Goal: Task Accomplishment & Management: Manage account settings

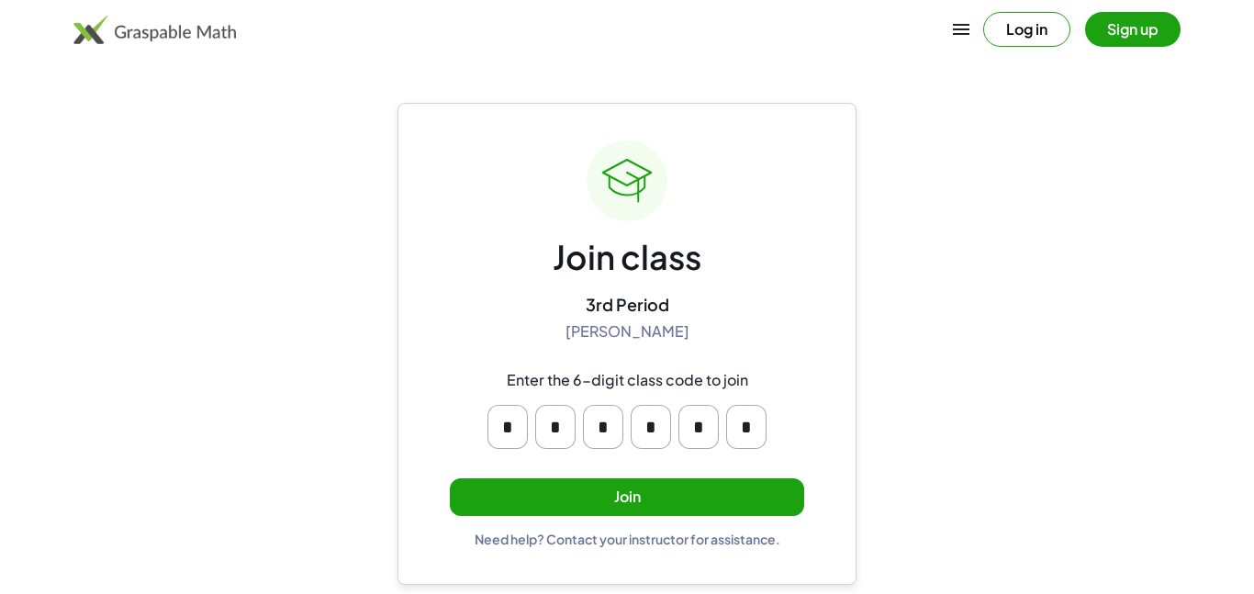
click at [610, 482] on button "Join" at bounding box center [627, 497] width 354 height 38
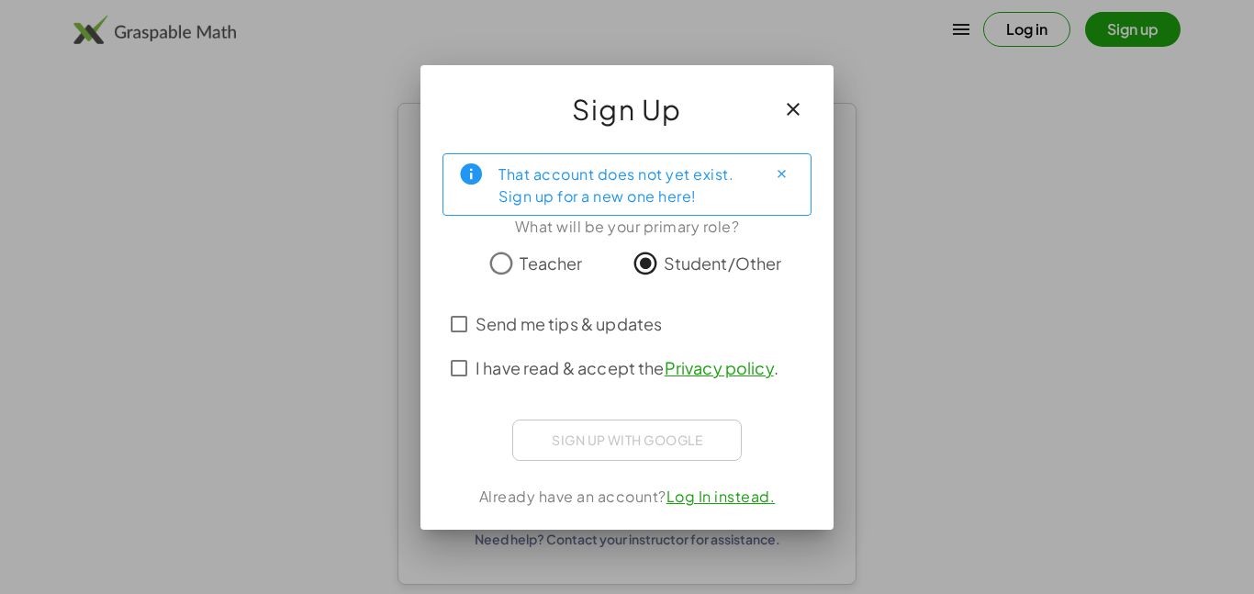
click at [530, 362] on span "I have read & accept the Privacy policy ." at bounding box center [626, 367] width 303 height 25
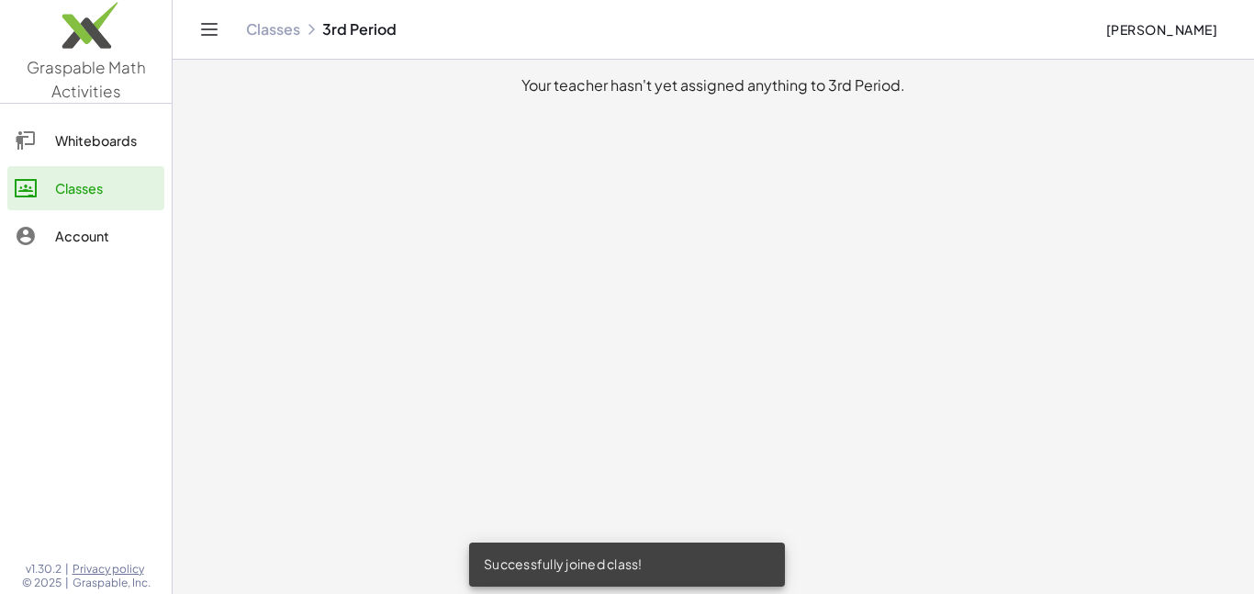
click at [89, 126] on link "Whiteboards" at bounding box center [85, 140] width 157 height 44
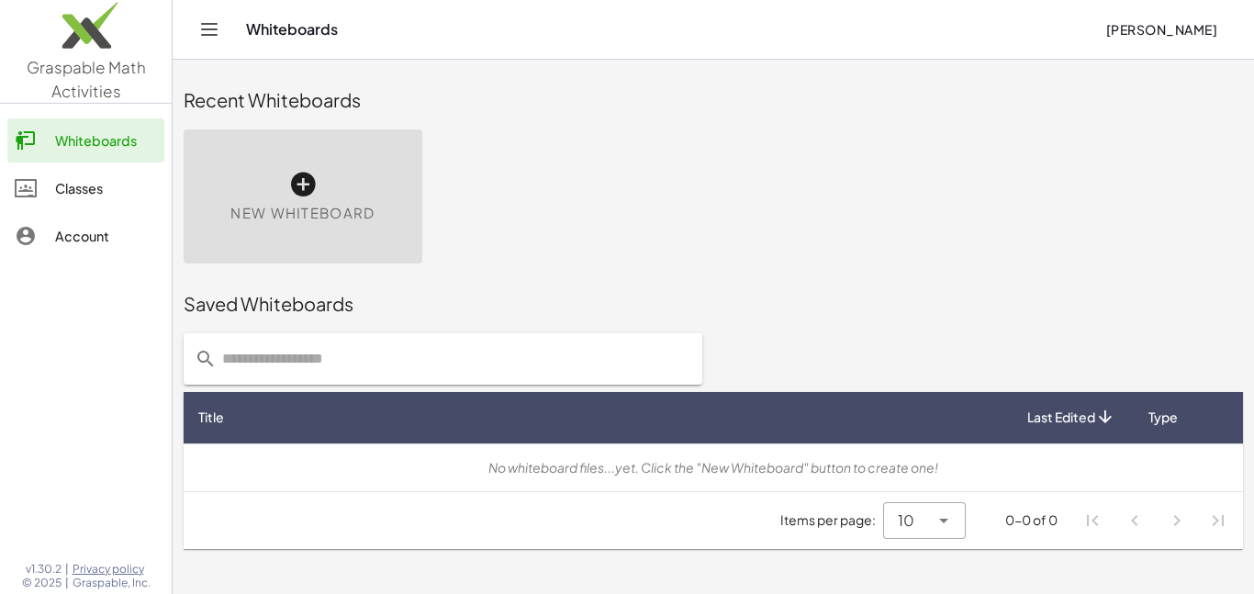
click at [69, 196] on div "Classes" at bounding box center [106, 188] width 102 height 22
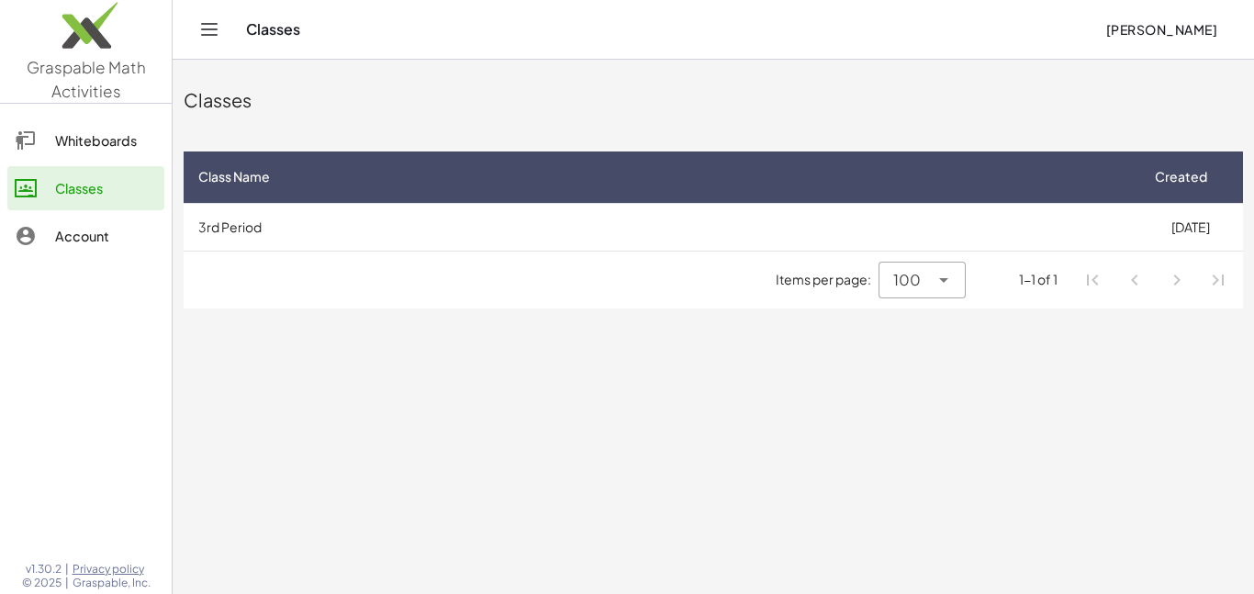
click at [205, 30] on icon "Toggle navigation" at bounding box center [209, 29] width 22 height 22
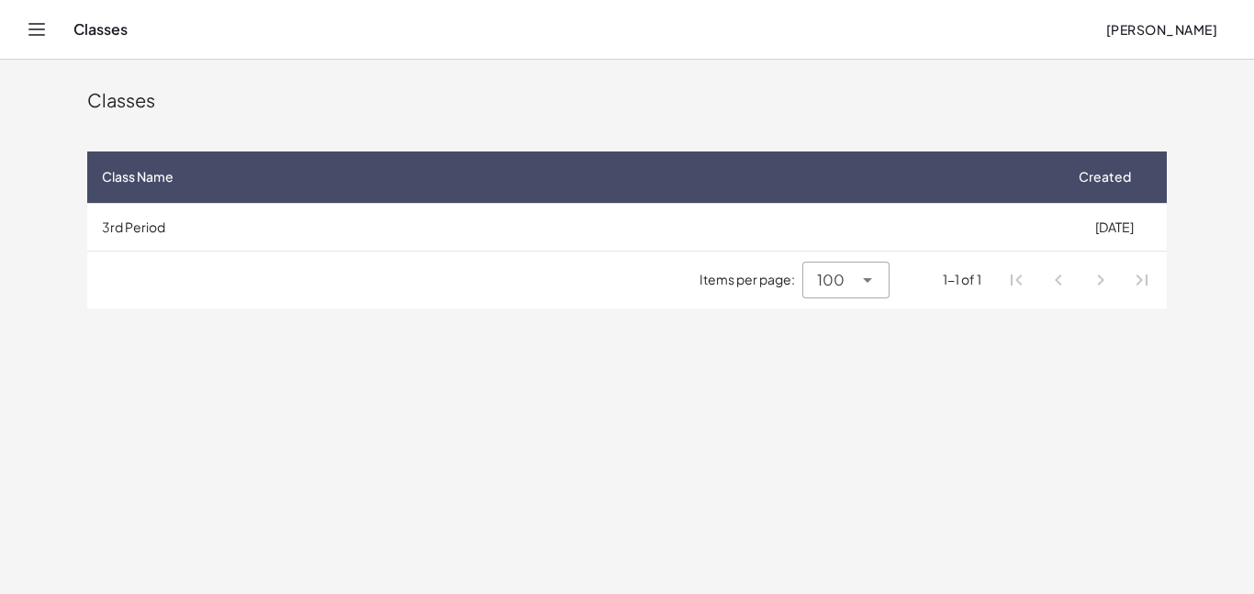
click at [90, 28] on div "Classes" at bounding box center [581, 29] width 1017 height 18
click at [52, 32] on div "Classes [PERSON_NAME]" at bounding box center [627, 29] width 1210 height 59
click at [33, 32] on icon "Toggle navigation" at bounding box center [37, 29] width 22 height 22
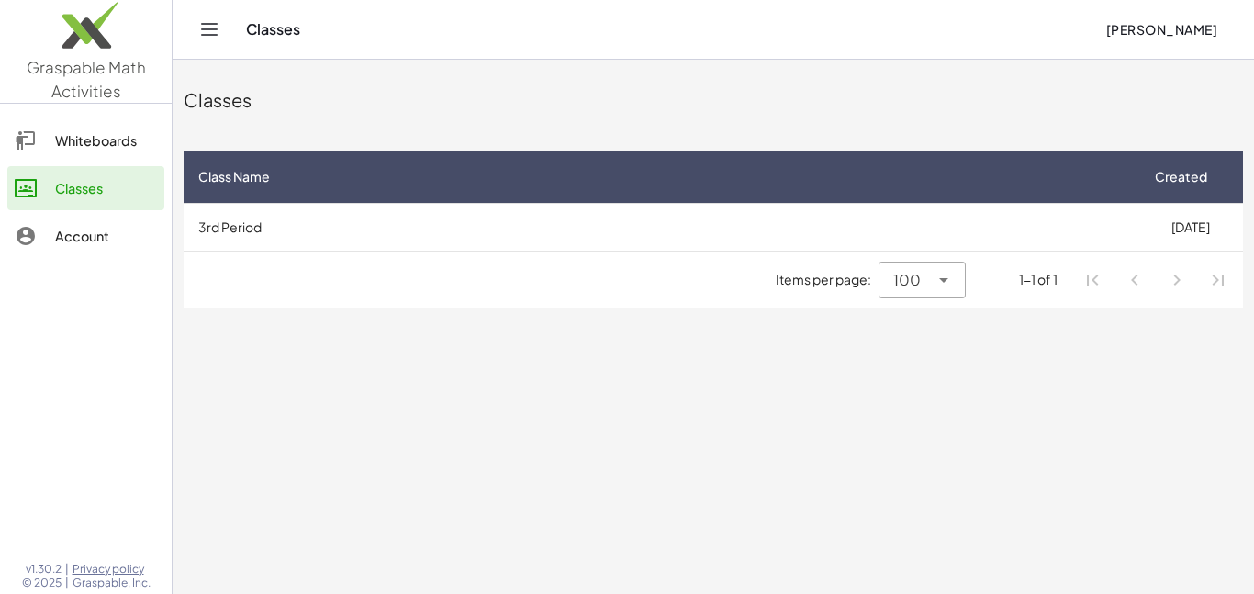
click at [110, 216] on link "Account" at bounding box center [85, 236] width 157 height 44
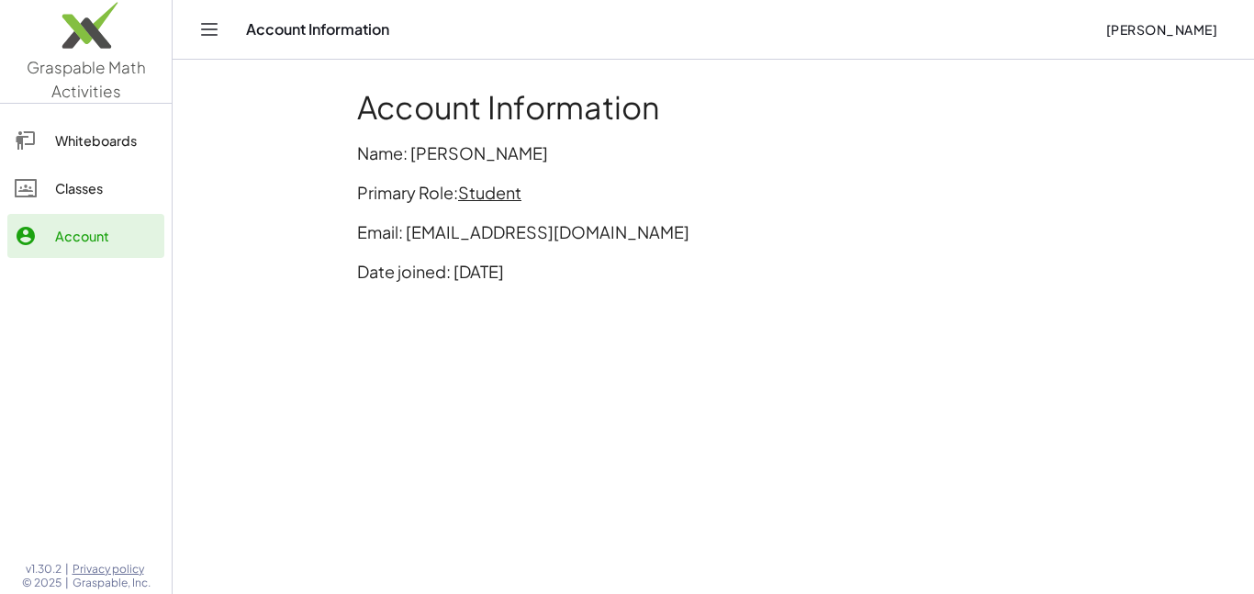
click at [486, 185] on span "Student" at bounding box center [489, 192] width 63 height 21
click at [530, 221] on div "Switch to being a Teacher" at bounding box center [566, 232] width 182 height 22
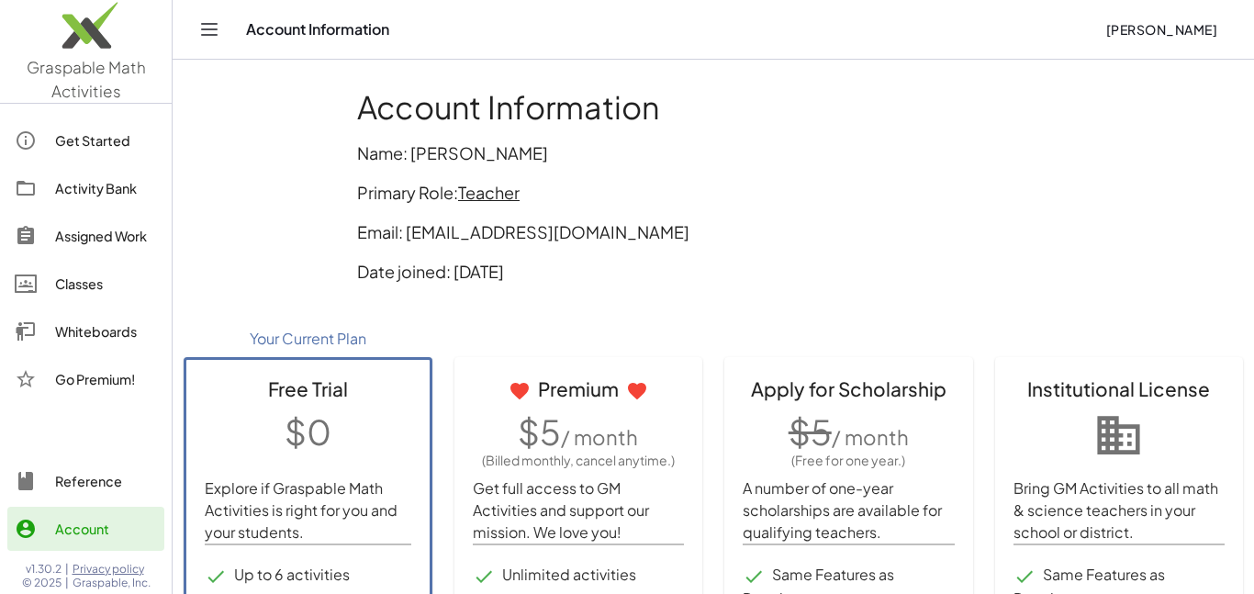
click at [131, 129] on div "Get Started" at bounding box center [106, 140] width 102 height 22
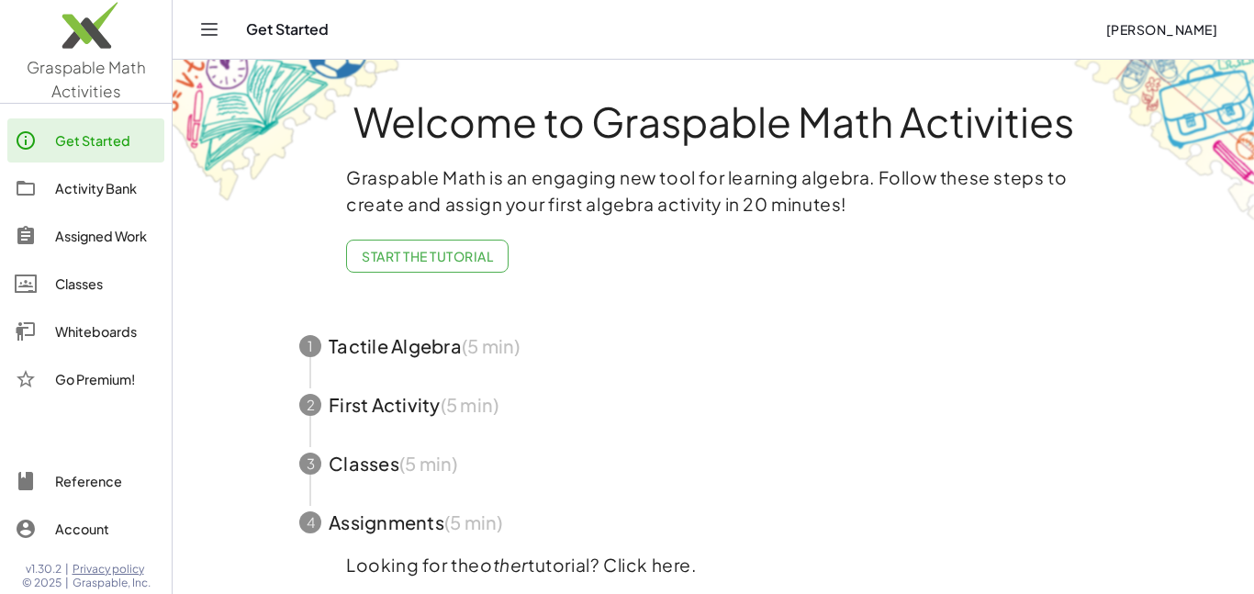
click at [106, 179] on div "Activity Bank" at bounding box center [106, 188] width 102 height 22
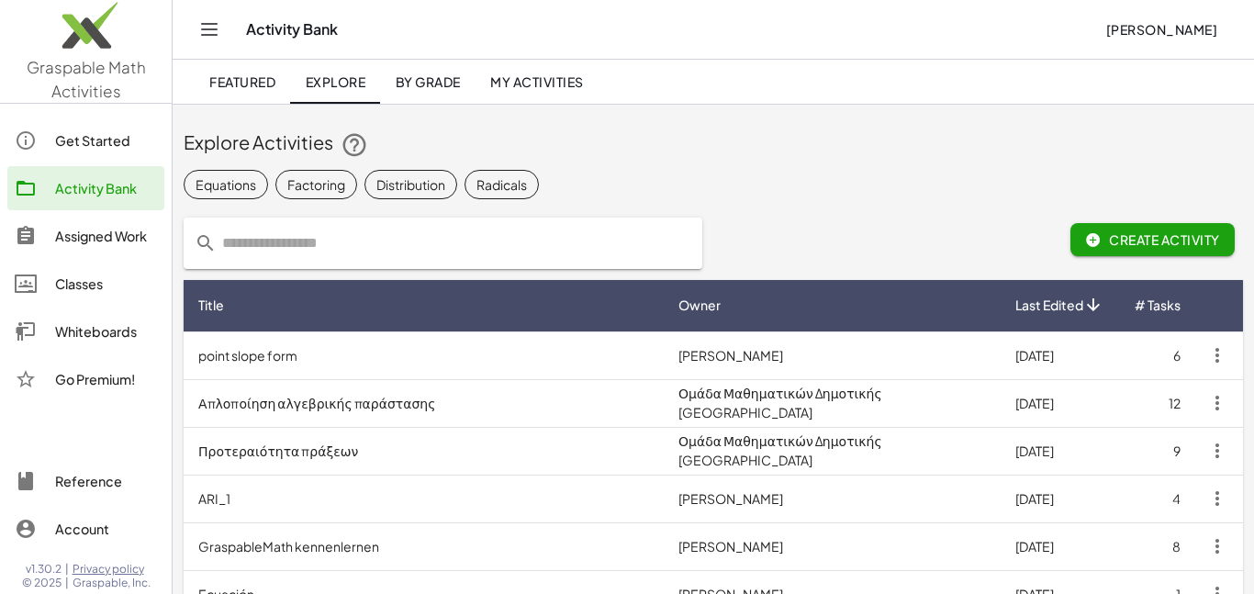
click at [83, 229] on div "Assigned Work" at bounding box center [106, 236] width 102 height 22
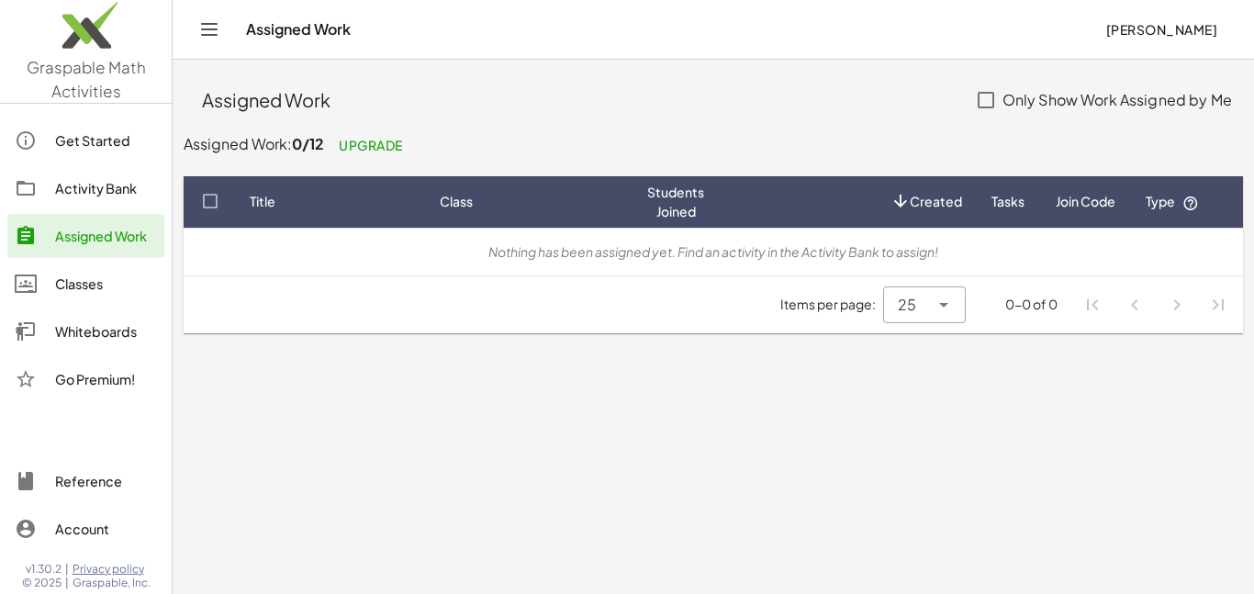
click at [61, 382] on div "Go Premium!" at bounding box center [106, 379] width 102 height 22
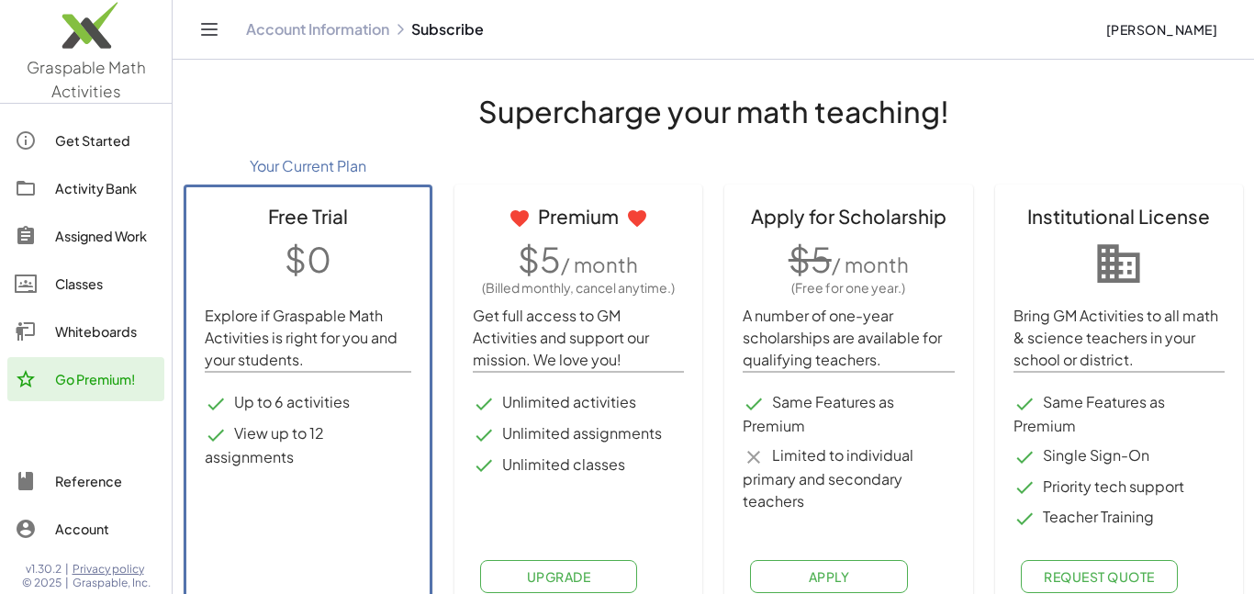
scroll to position [28, 0]
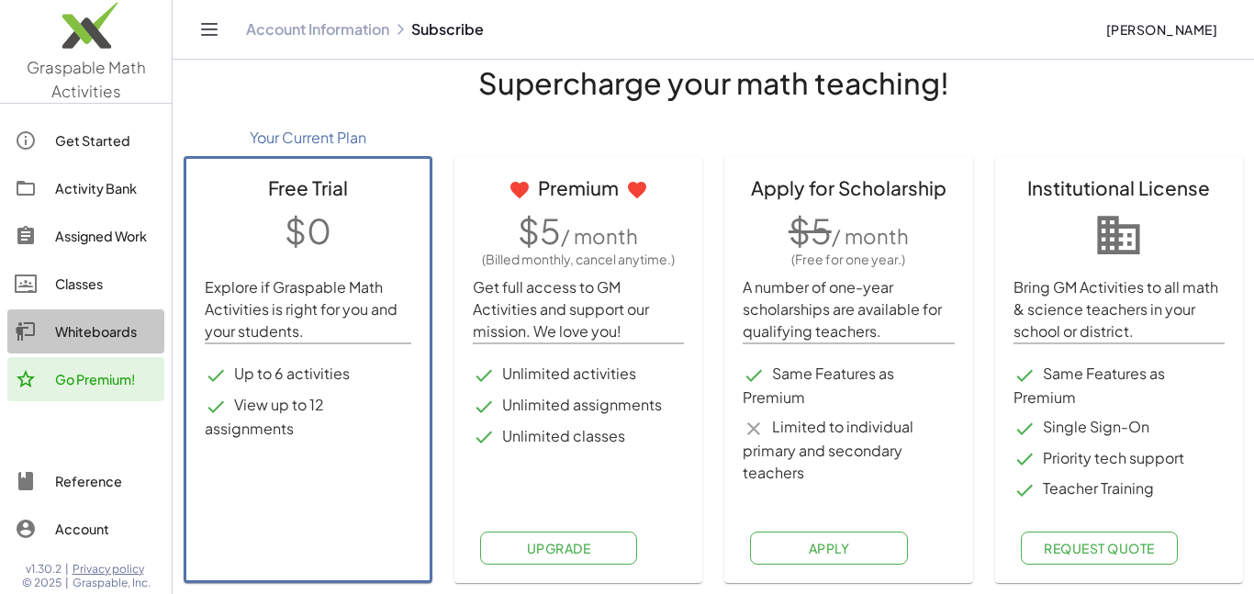
click at [132, 332] on div "Whiteboards" at bounding box center [106, 331] width 102 height 22
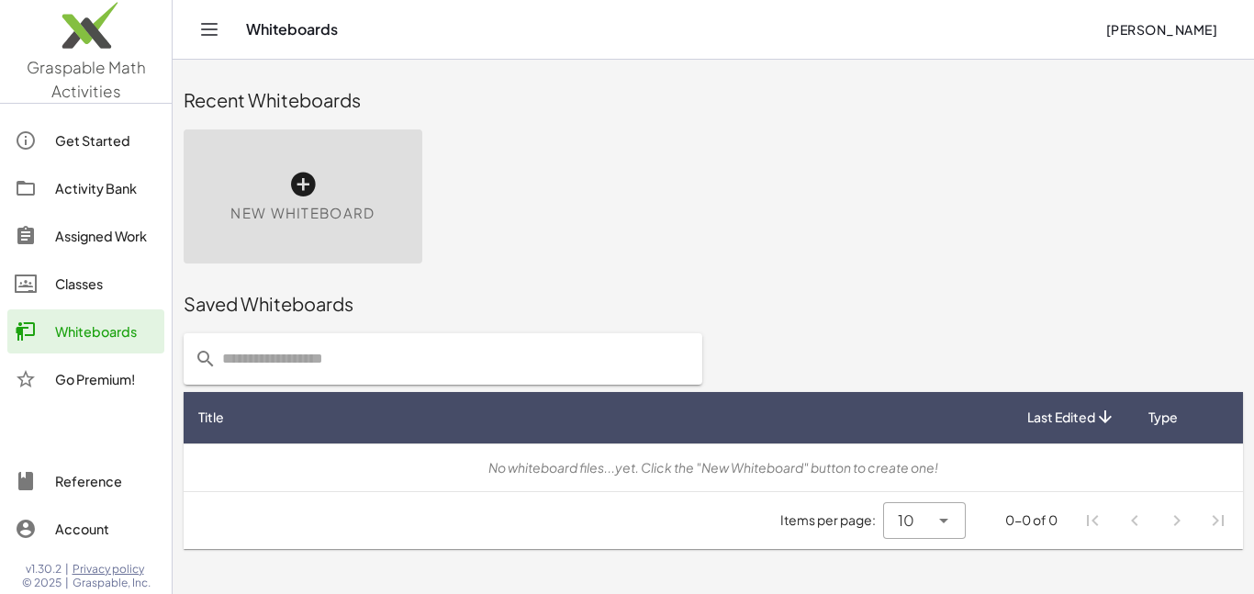
click at [73, 373] on div "Go Premium!" at bounding box center [106, 379] width 102 height 22
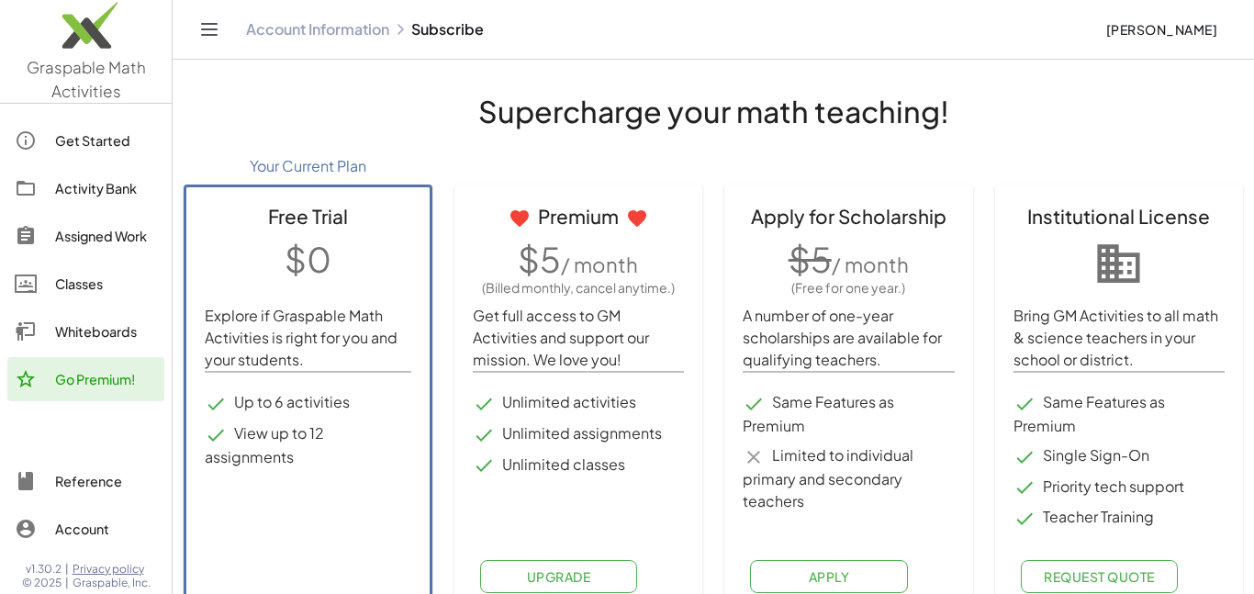
scroll to position [28, 0]
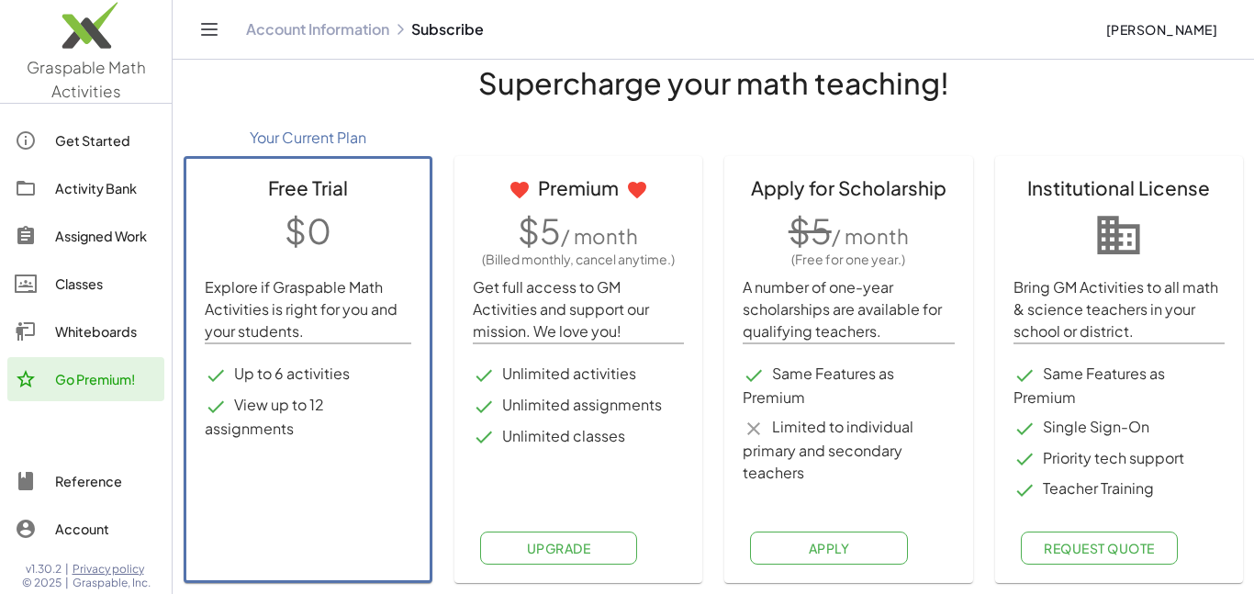
click at [68, 520] on div "Account" at bounding box center [106, 529] width 102 height 22
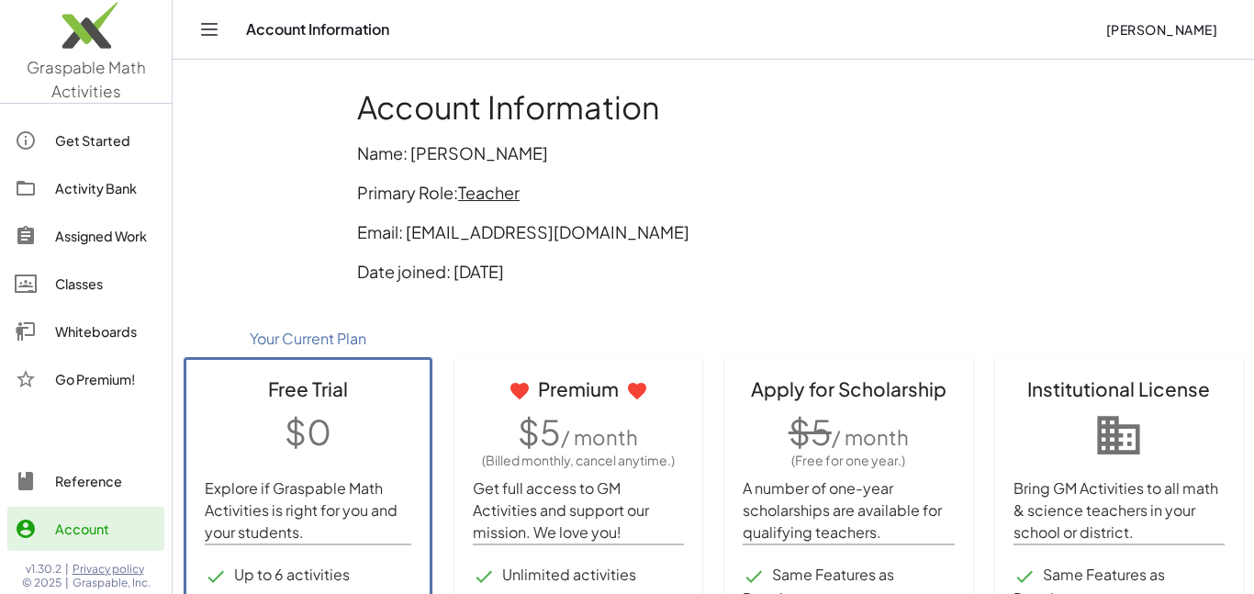
click at [154, 194] on div "Activity Bank" at bounding box center [106, 188] width 102 height 22
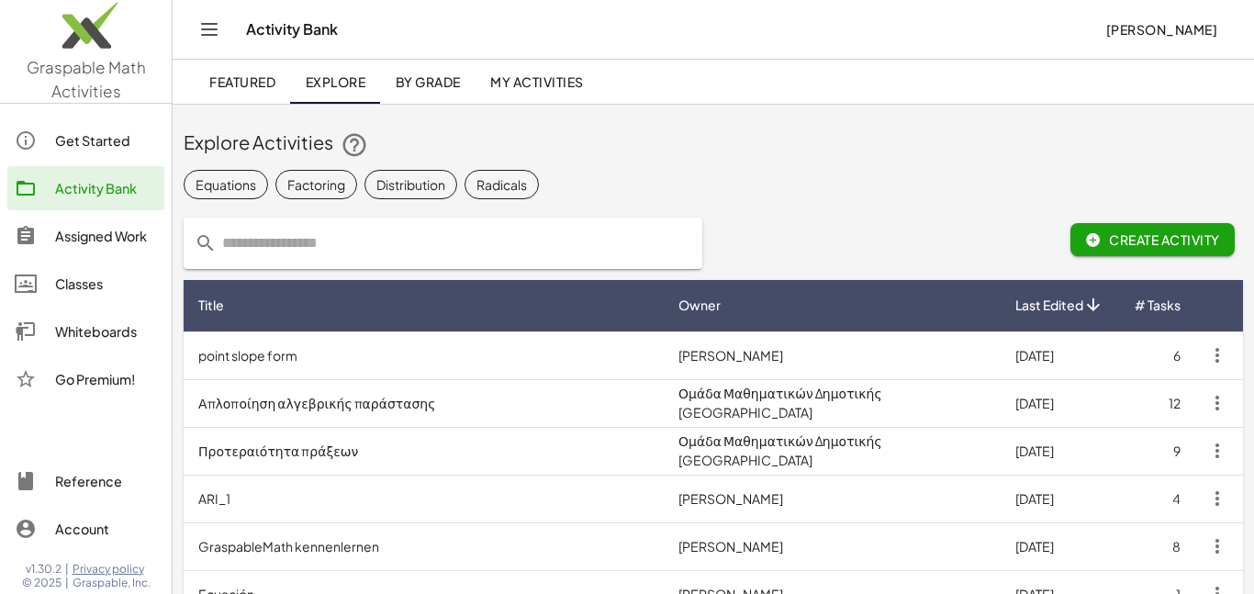
click at [92, 518] on div "Account" at bounding box center [106, 529] width 102 height 22
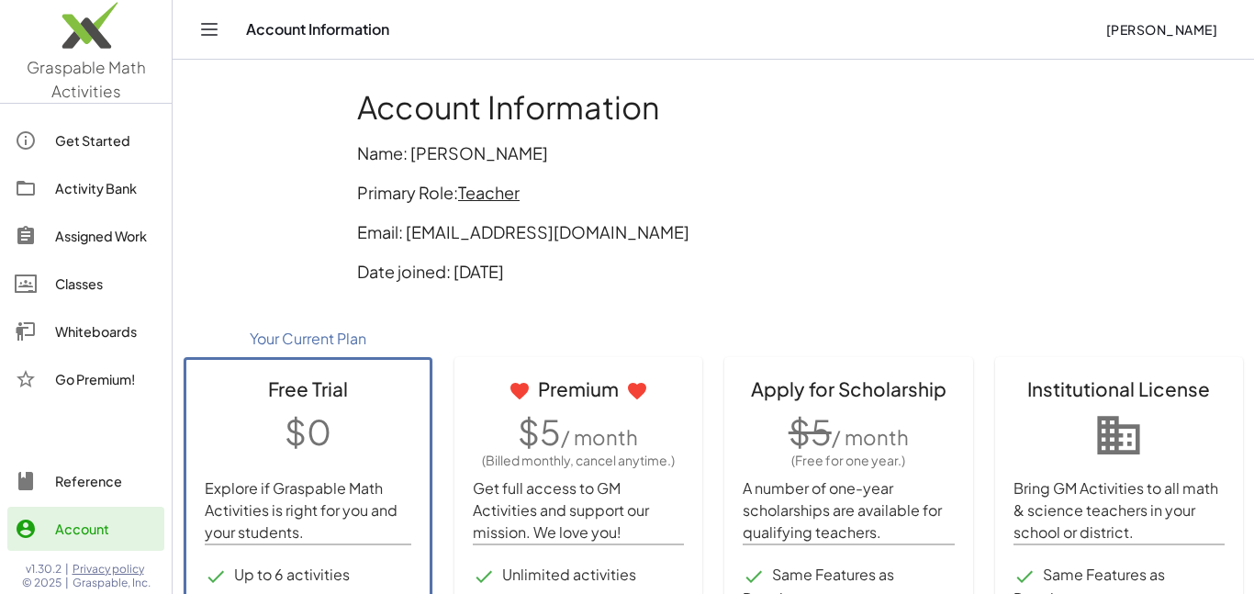
scroll to position [1, 0]
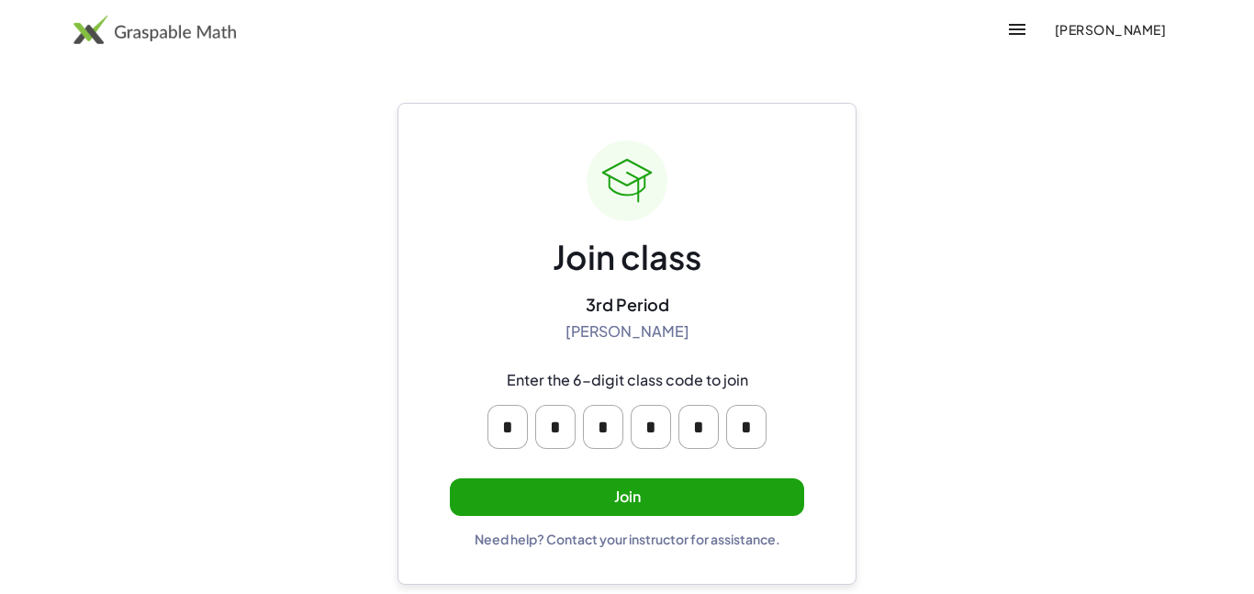
click at [554, 516] on div "Join class 3rd Period Laura Parris Enter the 6-digit class code to join * * * *…" at bounding box center [627, 343] width 354 height 407
click at [557, 509] on button "Join" at bounding box center [627, 497] width 354 height 38
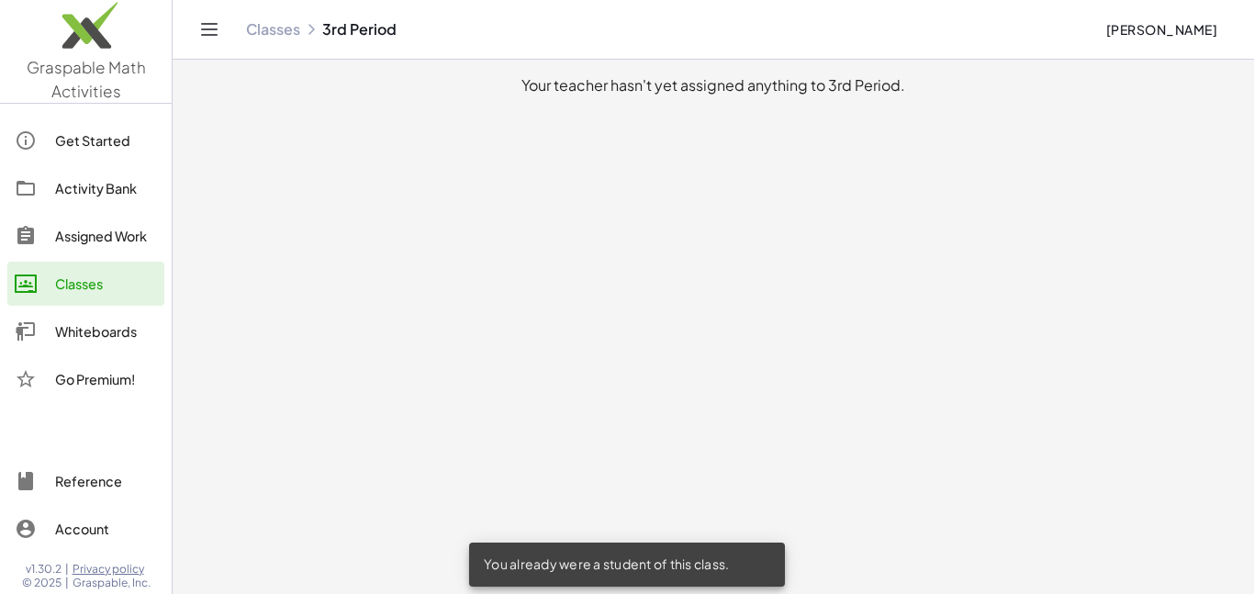
click at [103, 538] on div "Account" at bounding box center [106, 529] width 102 height 22
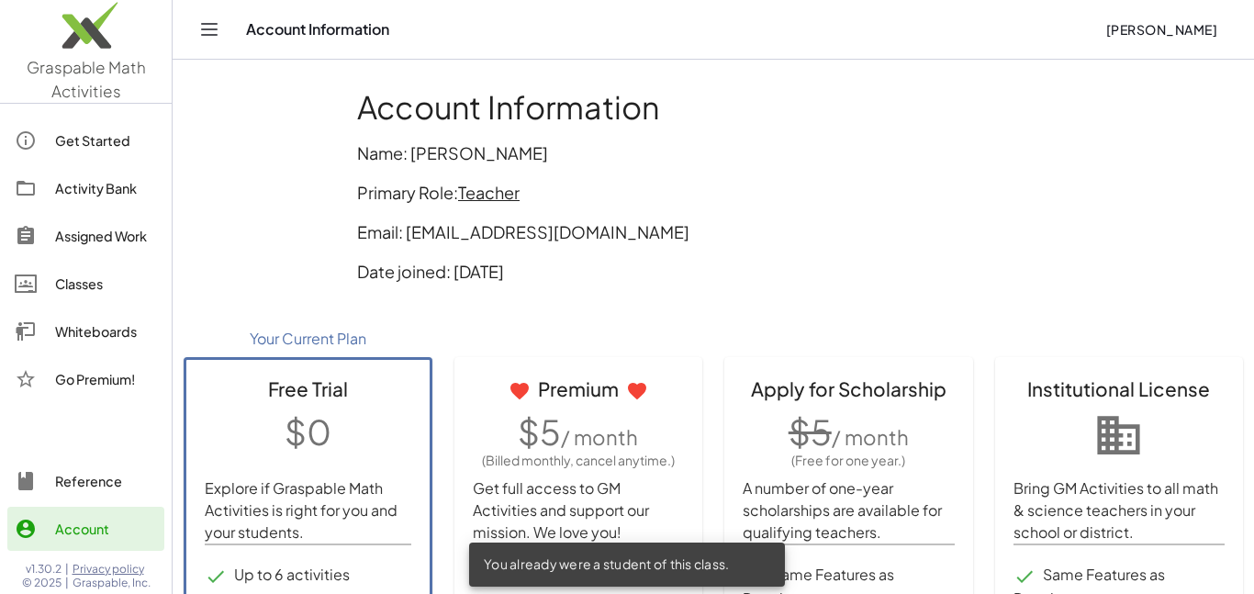
click at [499, 224] on p "Email: [EMAIL_ADDRESS][DOMAIN_NAME]" at bounding box center [713, 231] width 712 height 25
click at [491, 192] on span "Teacher" at bounding box center [488, 192] width 61 height 21
click at [619, 250] on div "Switch to being a Student" at bounding box center [567, 232] width 212 height 44
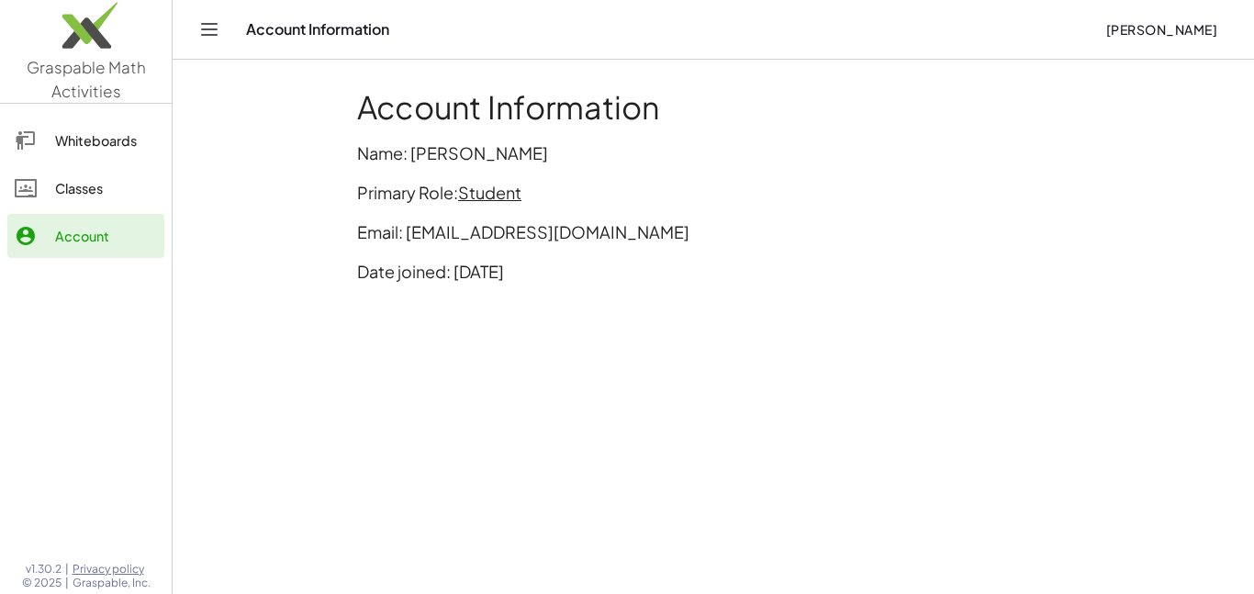
click at [116, 180] on div "Classes" at bounding box center [106, 188] width 102 height 22
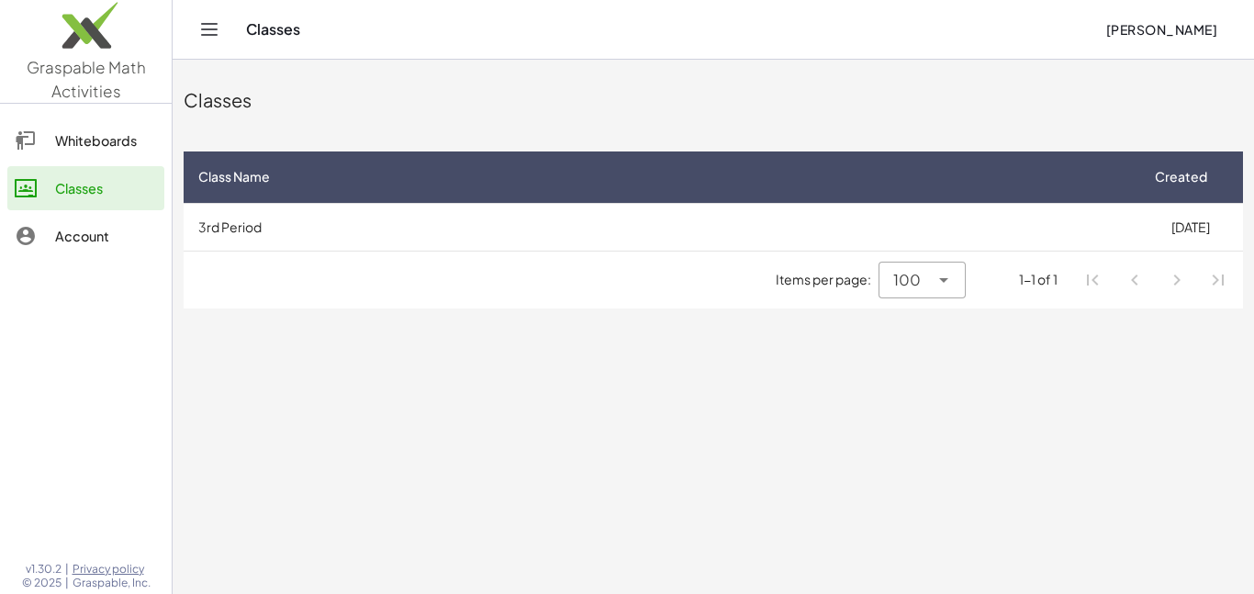
click at [102, 148] on div "Whiteboards" at bounding box center [106, 140] width 102 height 22
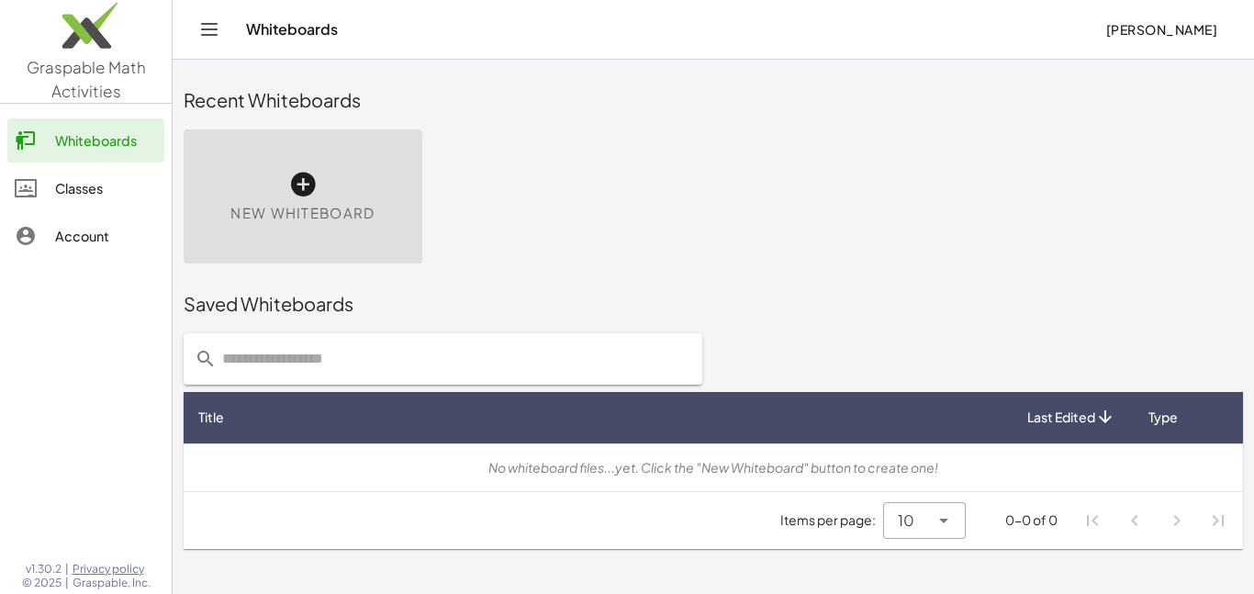
click at [86, 191] on div "Classes" at bounding box center [106, 188] width 102 height 22
